Goal: Task Accomplishment & Management: Use online tool/utility

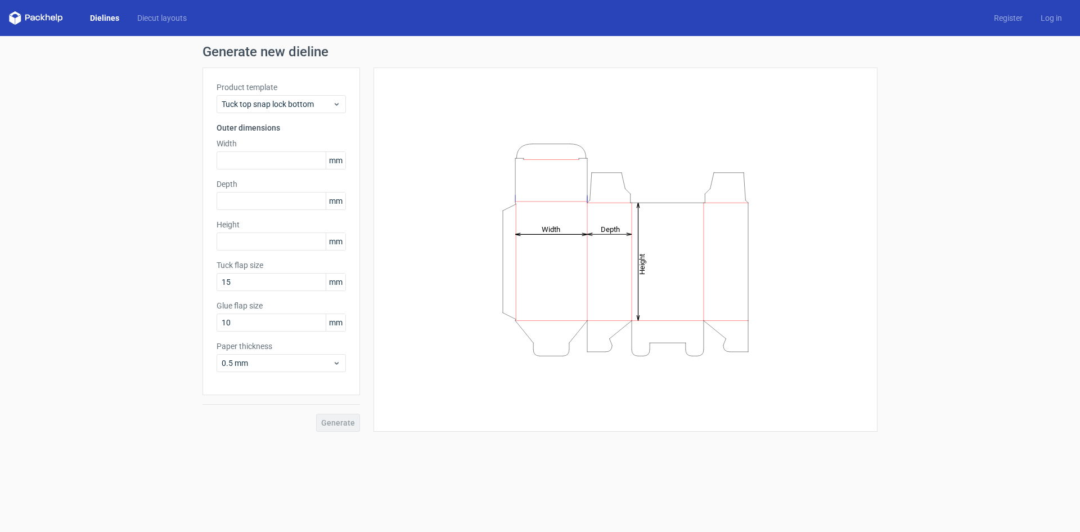
drag, startPoint x: 617, startPoint y: 311, endPoint x: 575, endPoint y: 319, distance: 43.0
click at [613, 312] on icon "Height Depth Width" at bounding box center [626, 249] width 338 height 225
click at [329, 421] on div "Generate" at bounding box center [282, 413] width 158 height 37
click at [159, 14] on link "Diecut layouts" at bounding box center [162, 17] width 68 height 11
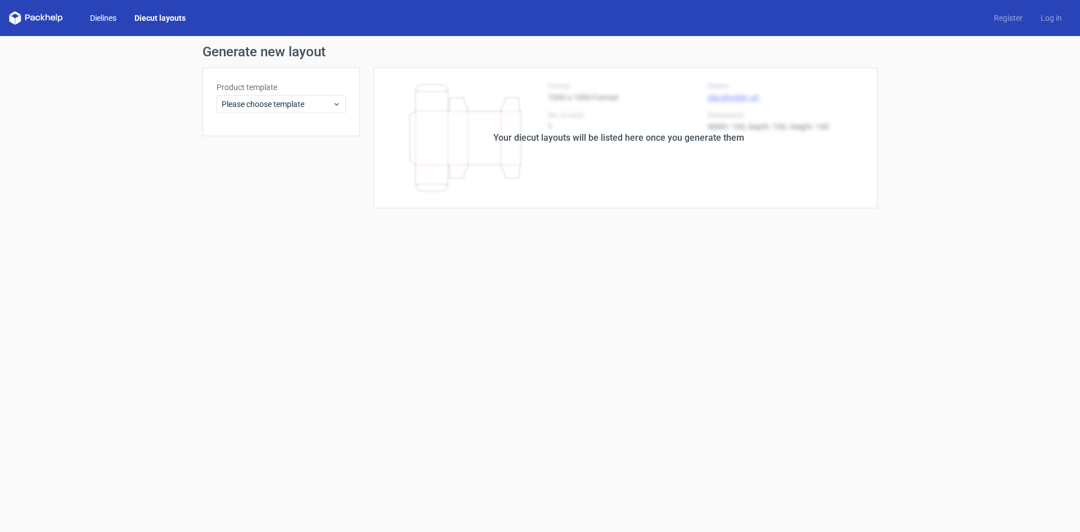
click at [111, 15] on link "Dielines" at bounding box center [103, 17] width 44 height 11
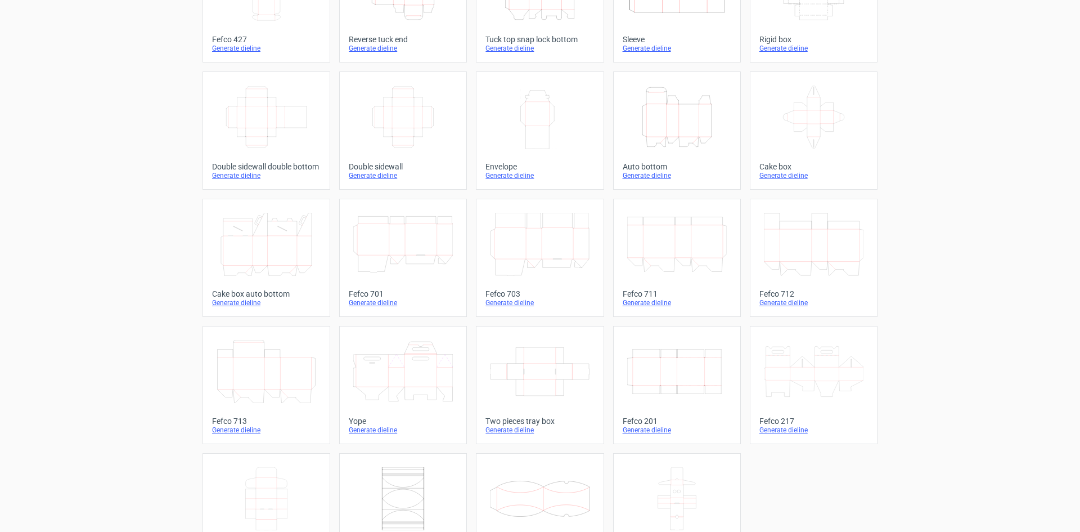
scroll to position [59, 0]
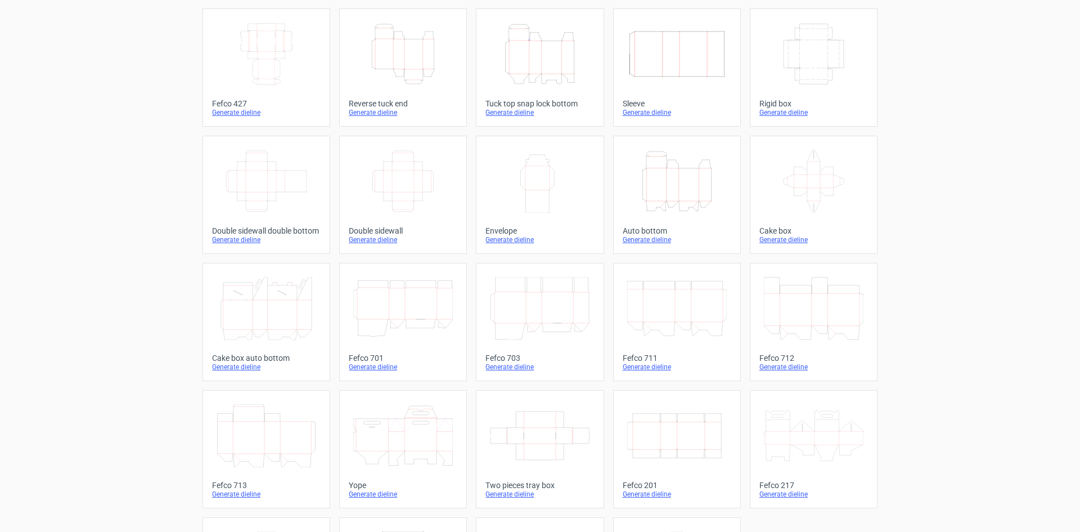
click at [533, 382] on div "Width Depth Height Fefco 427 Generate dieline Height Depth Width Reverse tuck e…" at bounding box center [540, 321] width 675 height 627
click at [538, 334] on icon at bounding box center [540, 308] width 100 height 63
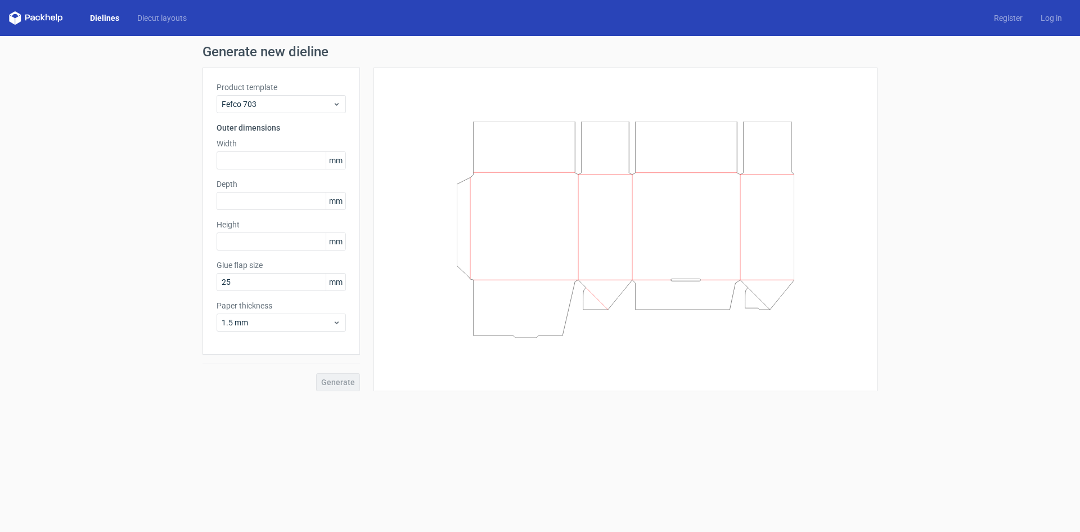
click at [343, 372] on div "Generate" at bounding box center [282, 373] width 158 height 37
click at [254, 163] on input "text" at bounding box center [281, 160] width 129 height 18
type input "150"
click at [255, 202] on input "text" at bounding box center [281, 201] width 129 height 18
type input "150"
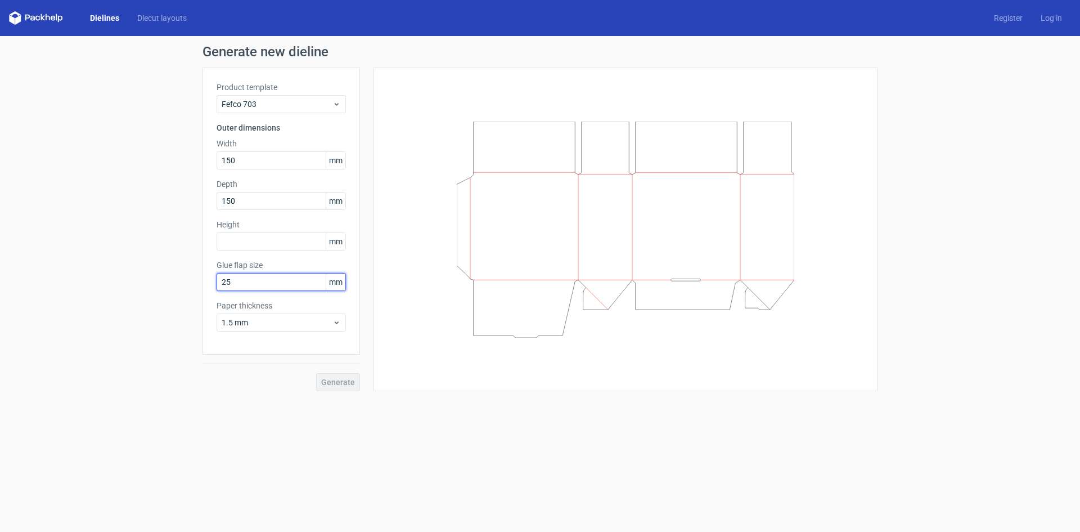
click at [266, 284] on input "25" at bounding box center [281, 282] width 129 height 18
click at [266, 281] on input "25" at bounding box center [281, 282] width 129 height 18
click at [273, 237] on input "text" at bounding box center [281, 241] width 129 height 18
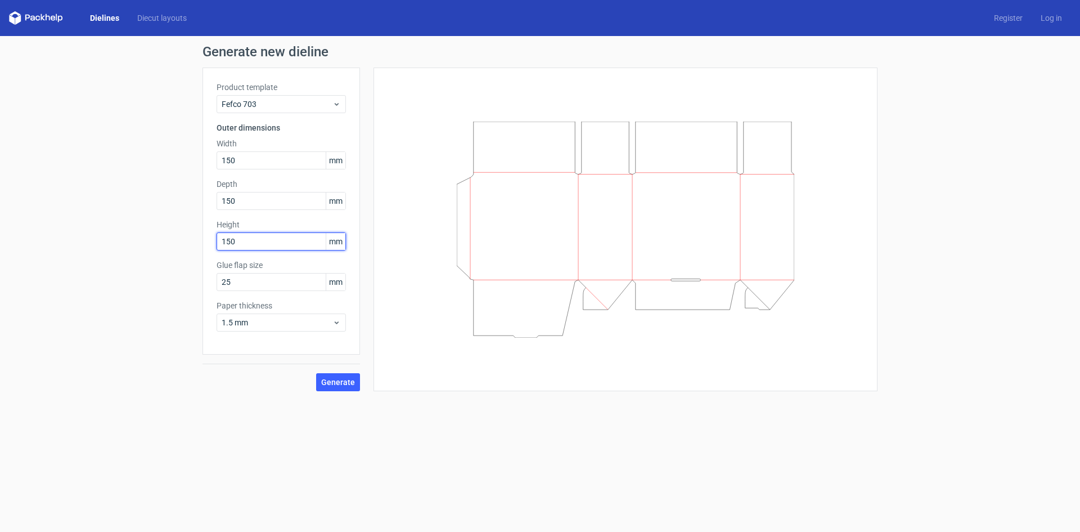
type input "150"
click at [316, 373] on button "Generate" at bounding box center [338, 382] width 44 height 18
